Goal: Transaction & Acquisition: Purchase product/service

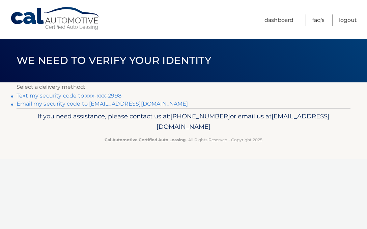
click at [104, 95] on link "Text my security code to xxx-xxx-2998" at bounding box center [69, 96] width 105 height 6
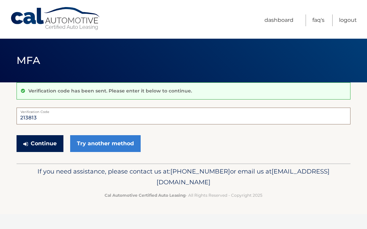
type input "213813"
click at [44, 142] on button "Continue" at bounding box center [40, 143] width 47 height 17
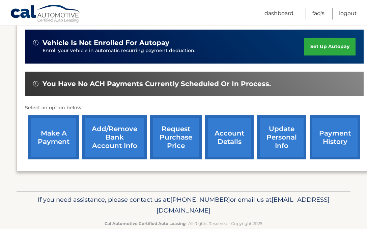
scroll to position [180, 0]
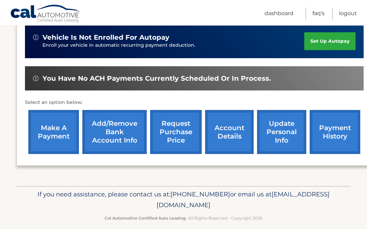
click at [48, 128] on link "make a payment" at bounding box center [53, 132] width 51 height 44
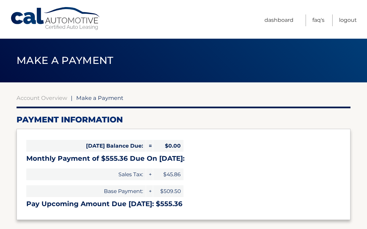
select select "[DEMOGRAPHIC_DATA]"
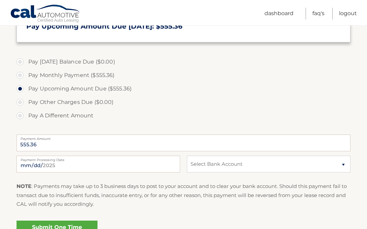
scroll to position [180, 0]
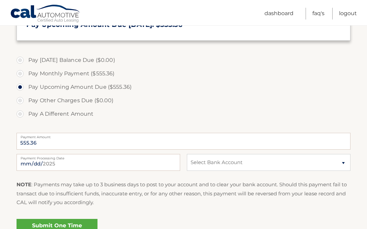
click at [68, 223] on link "Submit One Time Payment" at bounding box center [57, 230] width 81 height 22
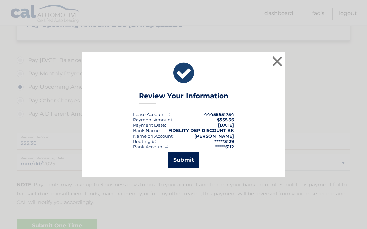
click at [185, 159] on button "Submit" at bounding box center [183, 160] width 31 height 16
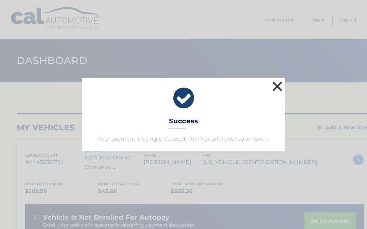
click at [276, 86] on button "×" at bounding box center [276, 86] width 13 height 13
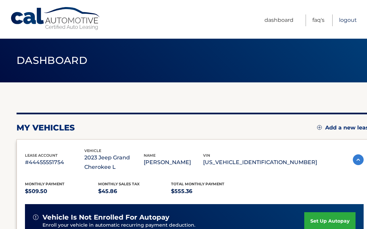
click at [347, 19] on link "Logout" at bounding box center [348, 20] width 18 height 12
